Goal: Transaction & Acquisition: Download file/media

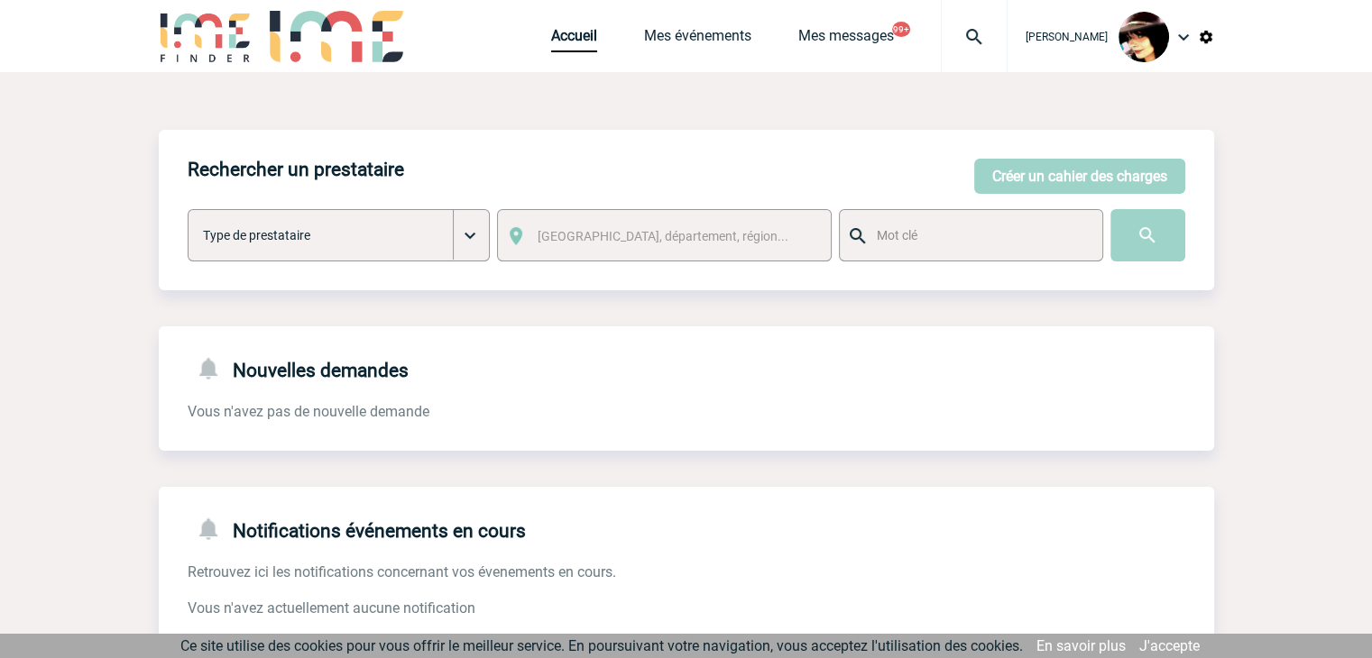
click at [1208, 41] on img at bounding box center [1206, 37] width 16 height 16
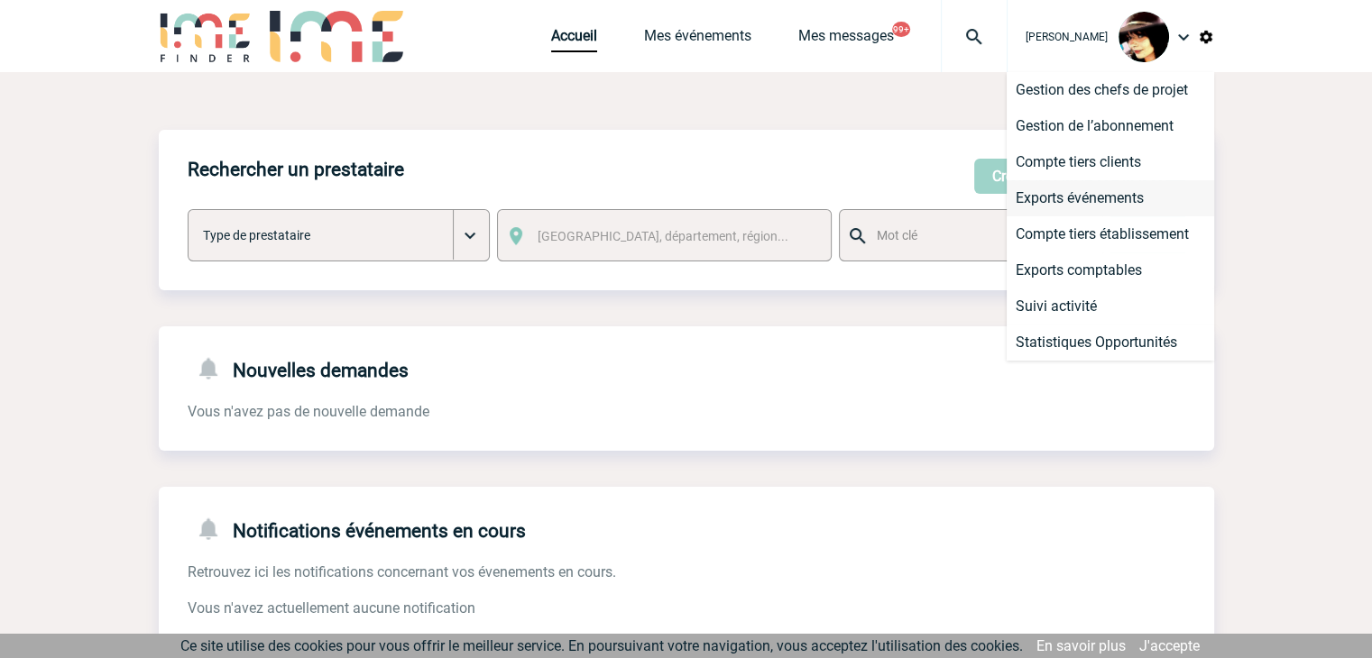
click at [1055, 194] on li "Exports événements" at bounding box center [1110, 198] width 207 height 36
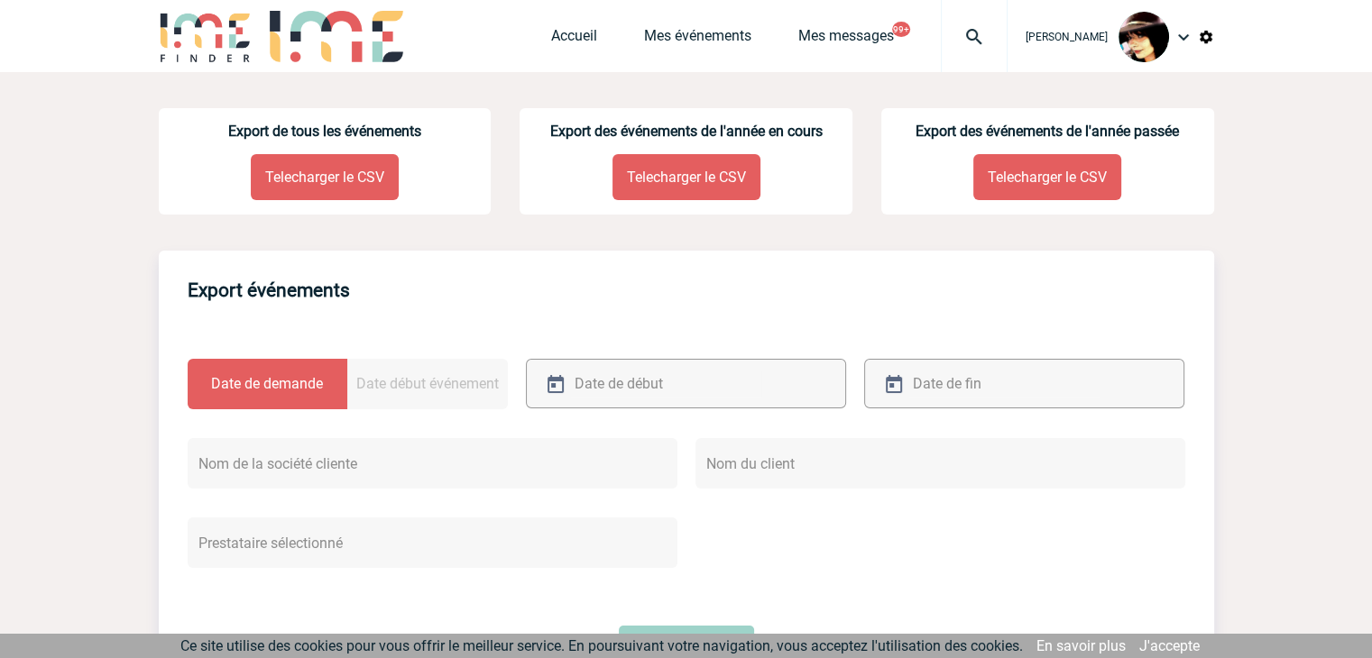
click at [323, 178] on p "Telecharger le CSV" at bounding box center [325, 177] width 148 height 46
